Goal: Information Seeking & Learning: Learn about a topic

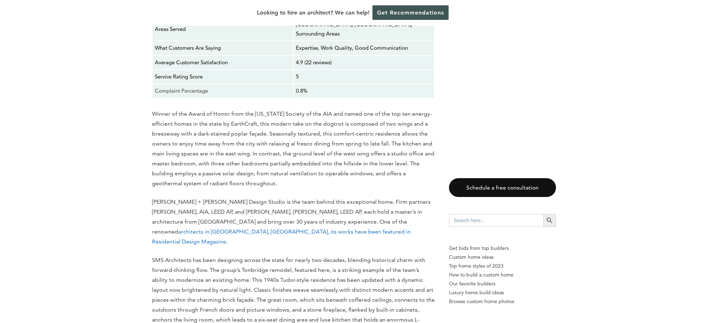
scroll to position [1063, 0]
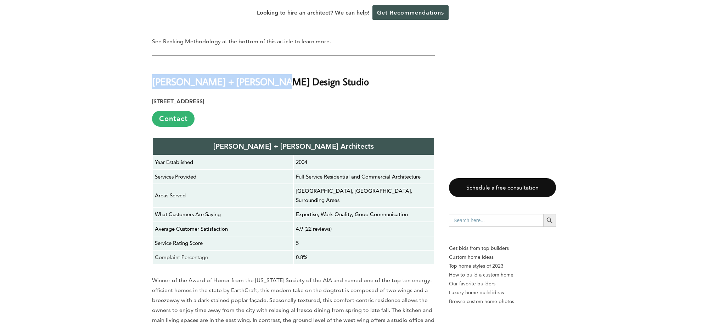
drag, startPoint x: 149, startPoint y: 63, endPoint x: 281, endPoint y: 64, distance: 132.2
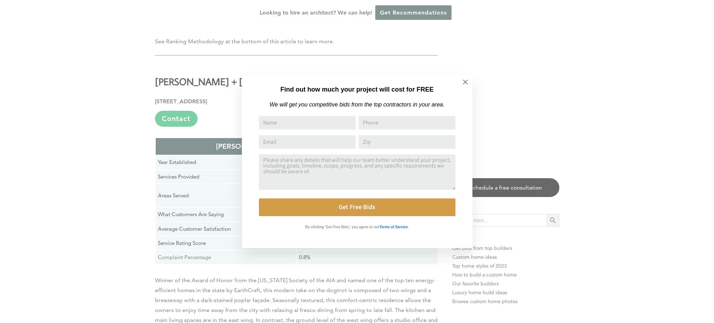
click at [312, 60] on div "Find out how much your project will cost for FREE We will get you competitive b…" at bounding box center [357, 161] width 714 height 323
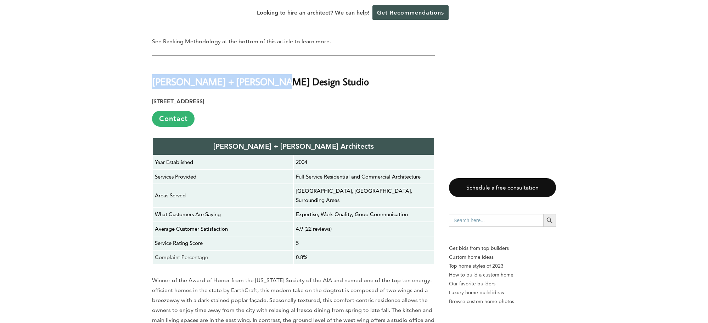
drag, startPoint x: 152, startPoint y: 65, endPoint x: 292, endPoint y: 65, distance: 140.0
click at [292, 65] on h2 "[PERSON_NAME] + [PERSON_NAME] Design Studio" at bounding box center [293, 76] width 283 height 24
copy strong "[PERSON_NAME] + [PERSON_NAME] Design Studio"
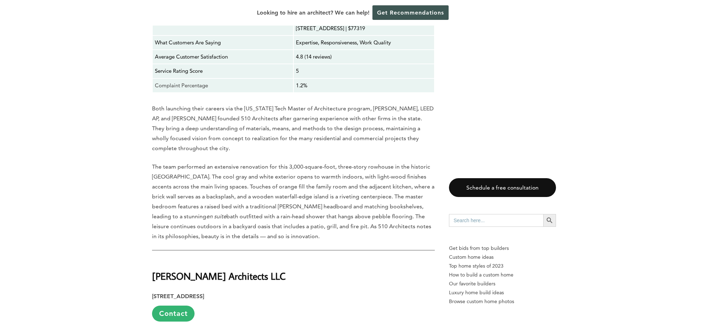
scroll to position [2304, 0]
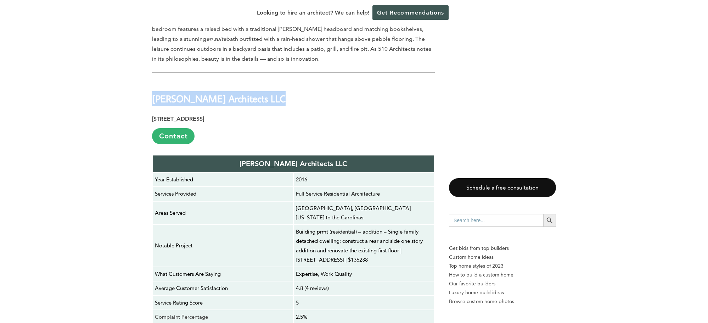
drag, startPoint x: 150, startPoint y: 54, endPoint x: 274, endPoint y: 52, distance: 123.4
copy strong "[PERSON_NAME] Architects LLC"
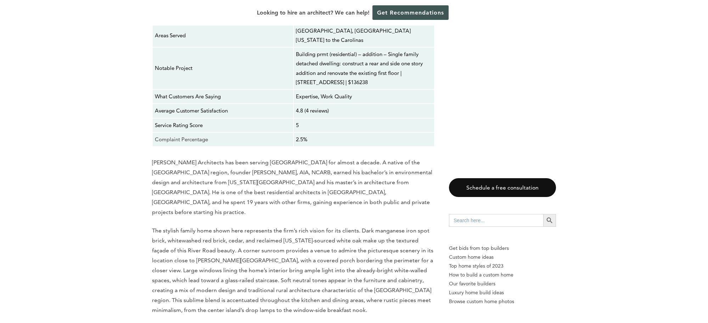
scroll to position [2659, 0]
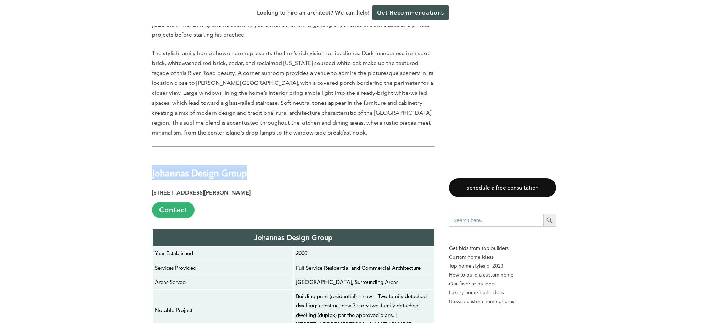
drag, startPoint x: 148, startPoint y: 108, endPoint x: 249, endPoint y: 112, distance: 101.1
click at [249, 112] on div "Last updated on [DATE] 10:54 pm Building a home in [GEOGRAPHIC_DATA], [US_STATE…" at bounding box center [354, 18] width 427 height 4710
copy strong "Johannas Design Group"
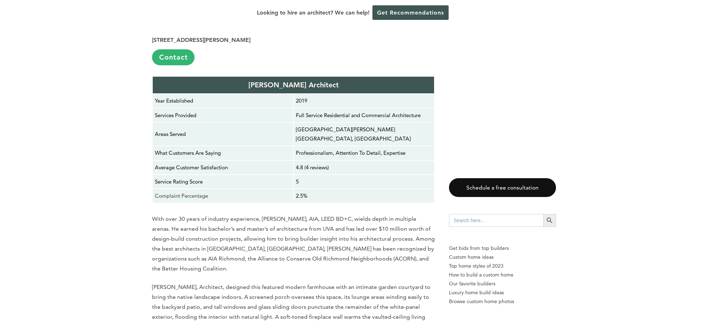
scroll to position [3013, 0]
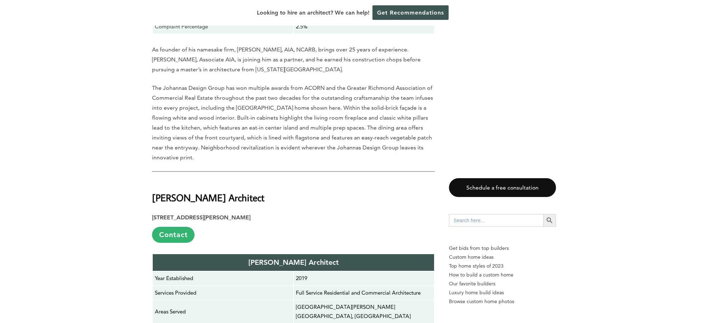
drag, startPoint x: 152, startPoint y: 133, endPoint x: 273, endPoint y: 134, distance: 120.9
click at [273, 180] on h2 "[PERSON_NAME] Architect" at bounding box center [293, 192] width 283 height 24
copy strong "[PERSON_NAME] Architect"
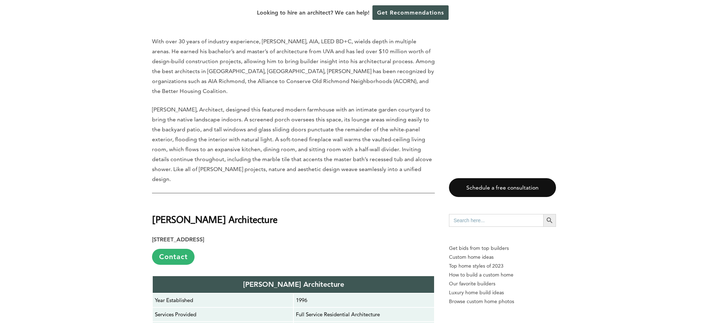
scroll to position [3545, 0]
